Goal: Task Accomplishment & Management: Manage account settings

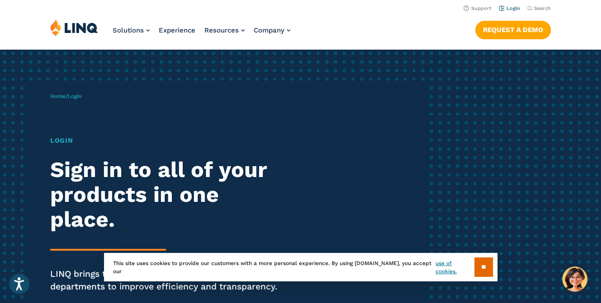
click at [510, 5] on link "Login" at bounding box center [509, 8] width 21 height 6
click at [507, 9] on link "Login" at bounding box center [509, 8] width 21 height 6
click at [479, 269] on input "**" at bounding box center [483, 267] width 19 height 19
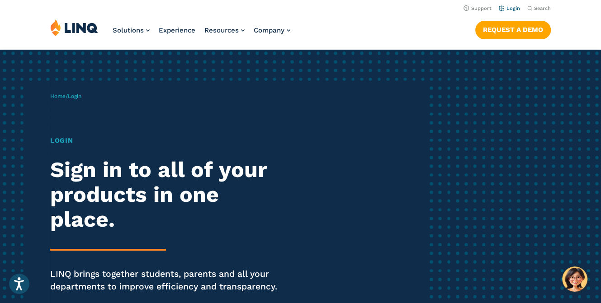
click at [511, 8] on link "Login" at bounding box center [509, 8] width 21 height 6
click at [517, 9] on link "Login" at bounding box center [509, 8] width 21 height 6
click at [65, 140] on h1 "Login" at bounding box center [165, 141] width 231 height 10
click at [81, 138] on h1 "Login" at bounding box center [165, 141] width 231 height 10
click at [72, 141] on h1 "Login" at bounding box center [165, 141] width 231 height 10
